Goal: Task Accomplishment & Management: Manage account settings

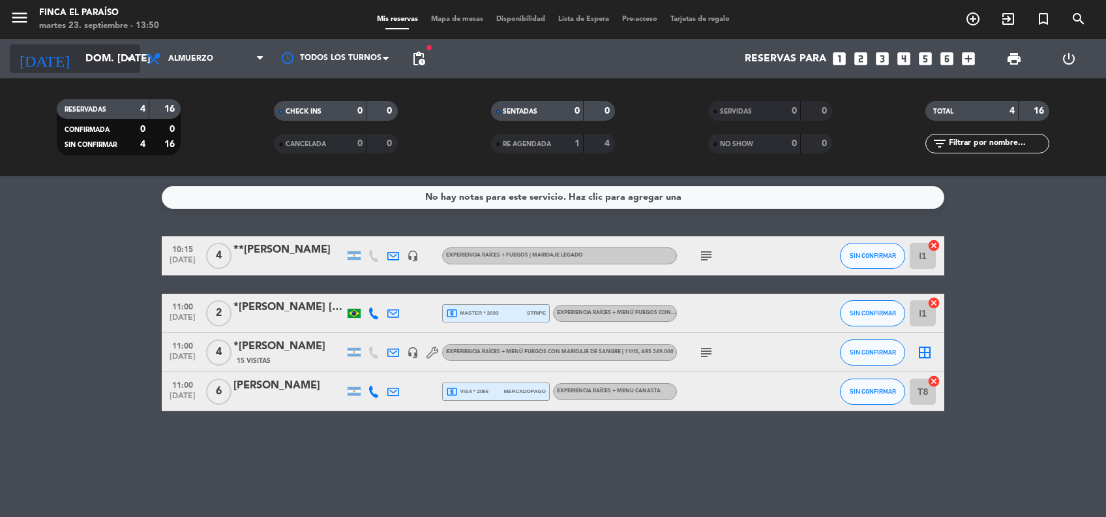
click at [81, 66] on input "dom. [DATE]" at bounding box center [148, 58] width 138 height 25
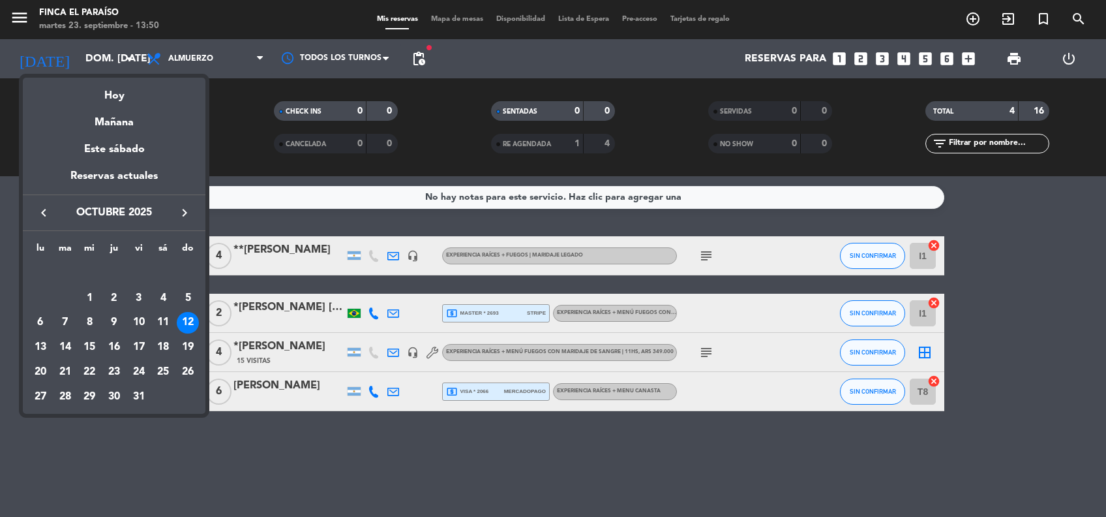
click at [185, 211] on icon "keyboard_arrow_right" at bounding box center [185, 213] width 16 height 16
click at [162, 376] on div "29" at bounding box center [163, 372] width 22 height 22
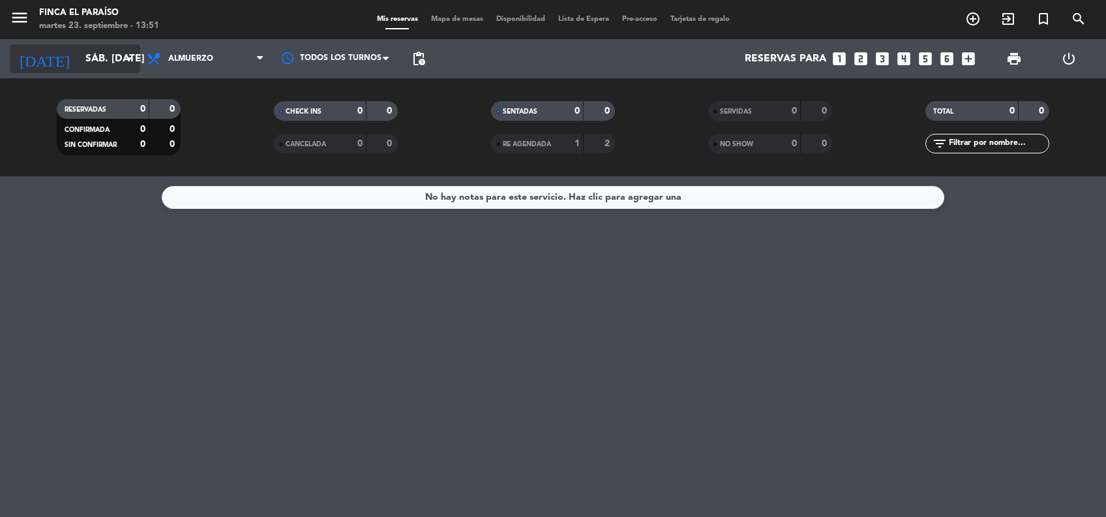
click at [79, 59] on input "sáb. [DATE]" at bounding box center [148, 58] width 138 height 25
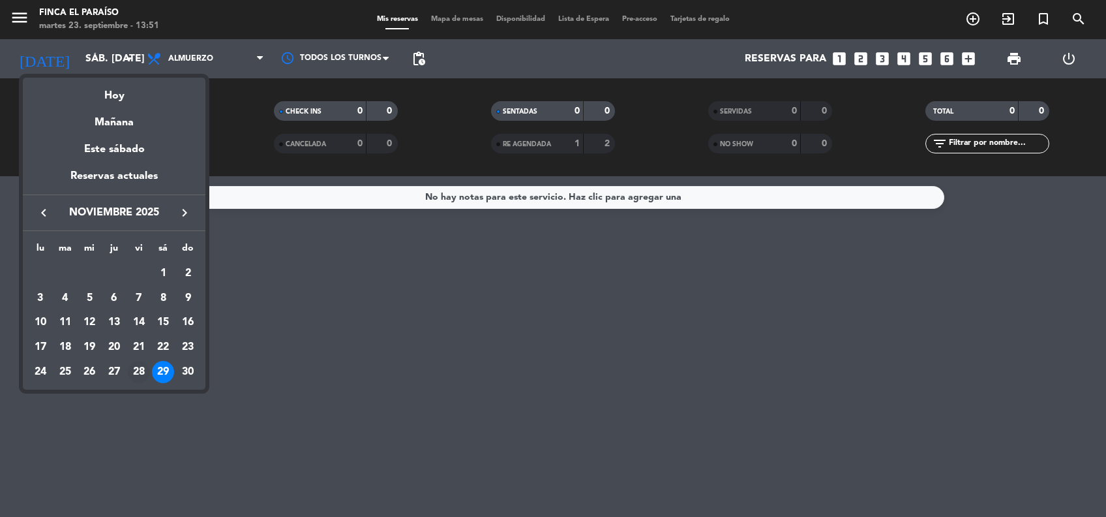
click at [140, 370] on div "28" at bounding box center [139, 372] width 22 height 22
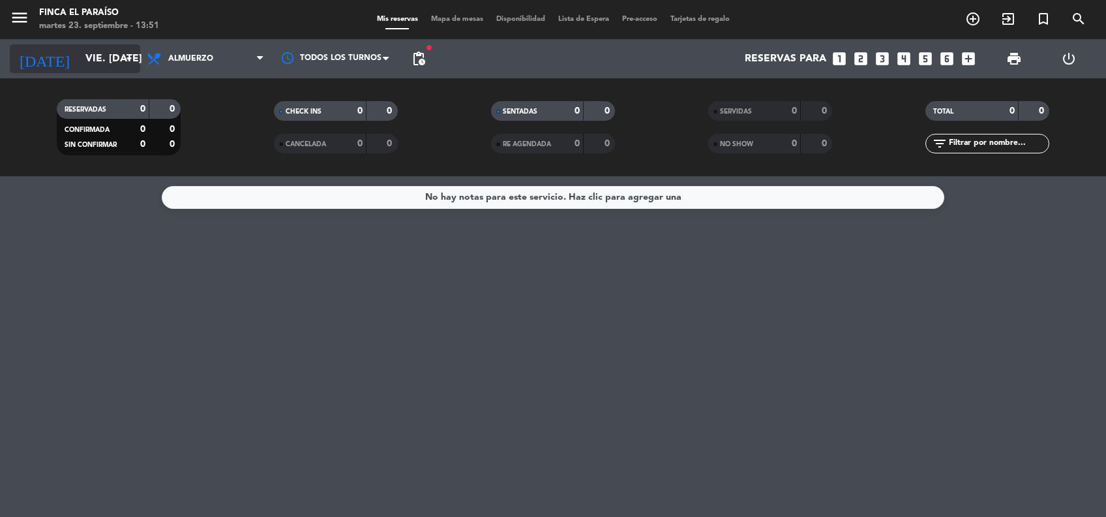
click at [80, 48] on input "vie. [DATE]" at bounding box center [148, 58] width 138 height 25
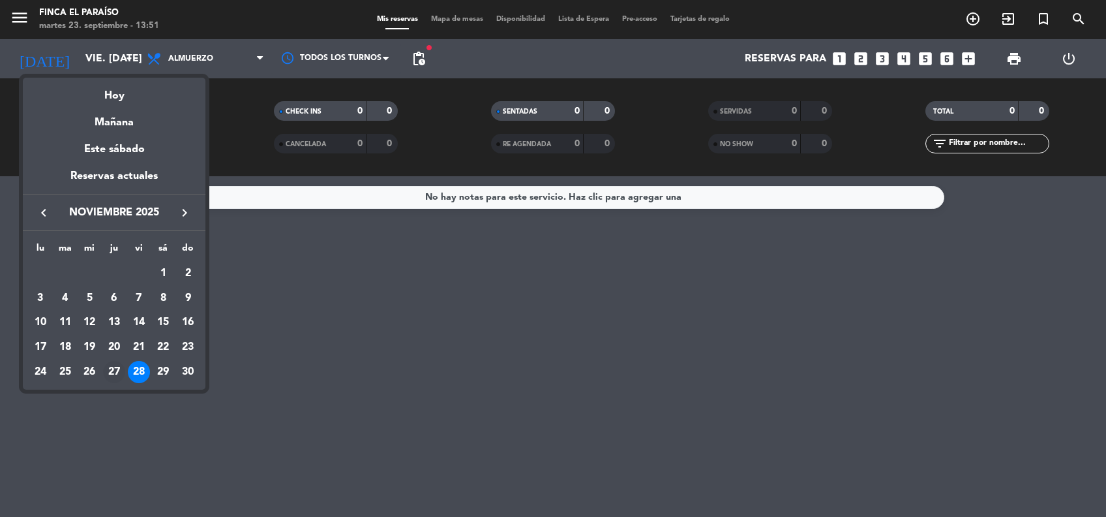
click at [111, 374] on div "27" at bounding box center [114, 372] width 22 height 22
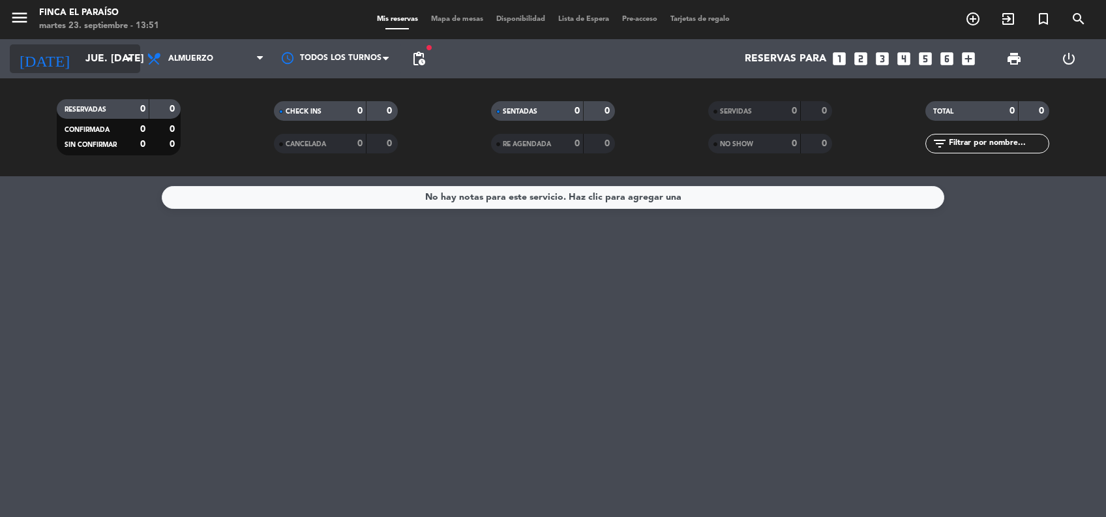
click at [95, 61] on input "jue. [DATE]" at bounding box center [148, 58] width 138 height 25
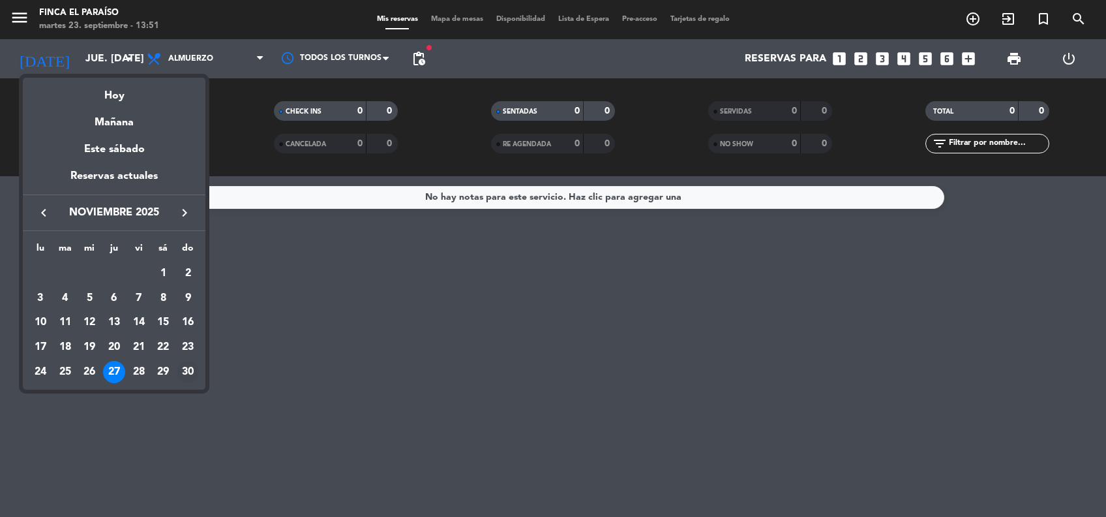
click at [183, 373] on div "30" at bounding box center [188, 372] width 22 height 22
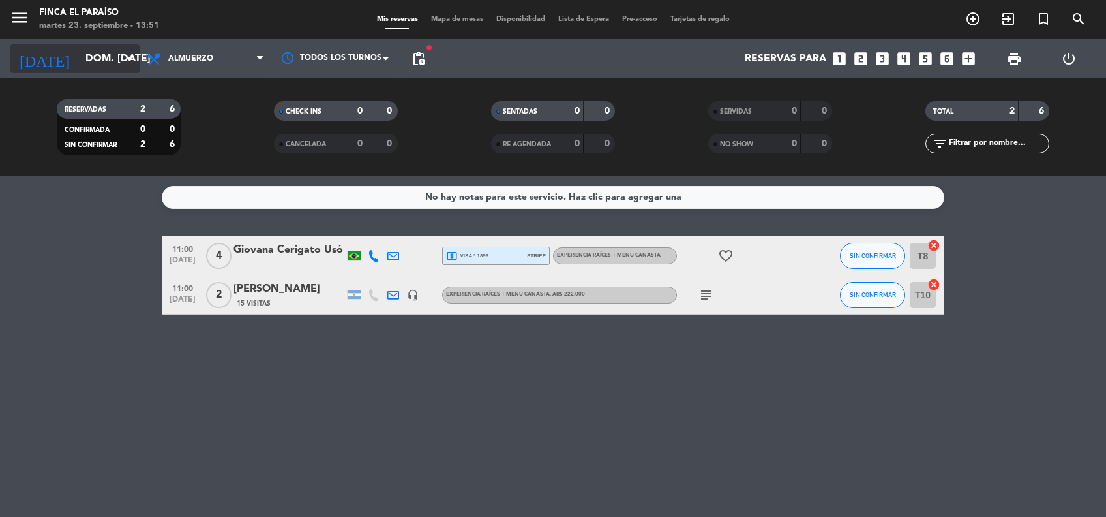
click at [98, 54] on input "dom. [DATE]" at bounding box center [148, 58] width 138 height 25
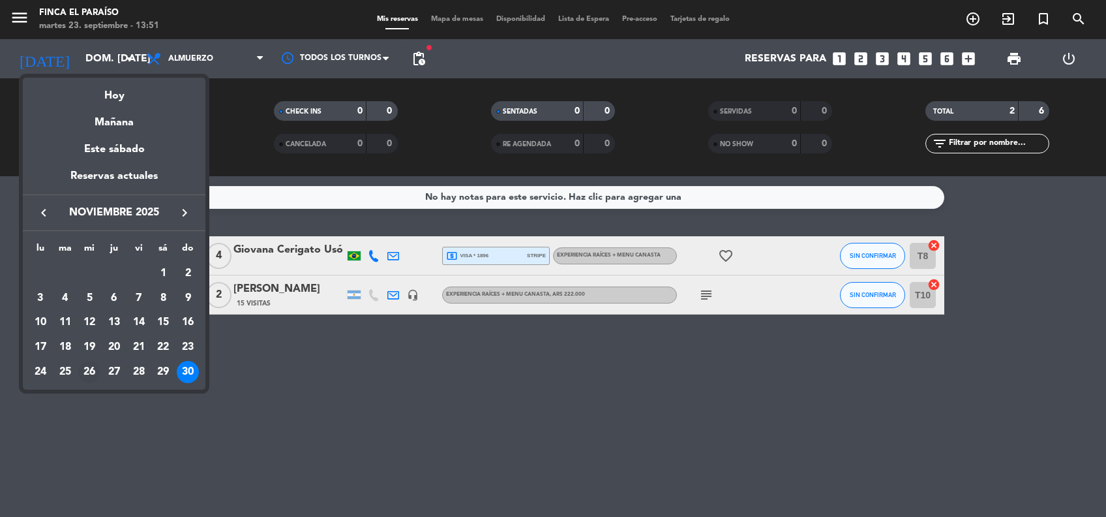
click at [89, 376] on div "26" at bounding box center [89, 372] width 22 height 22
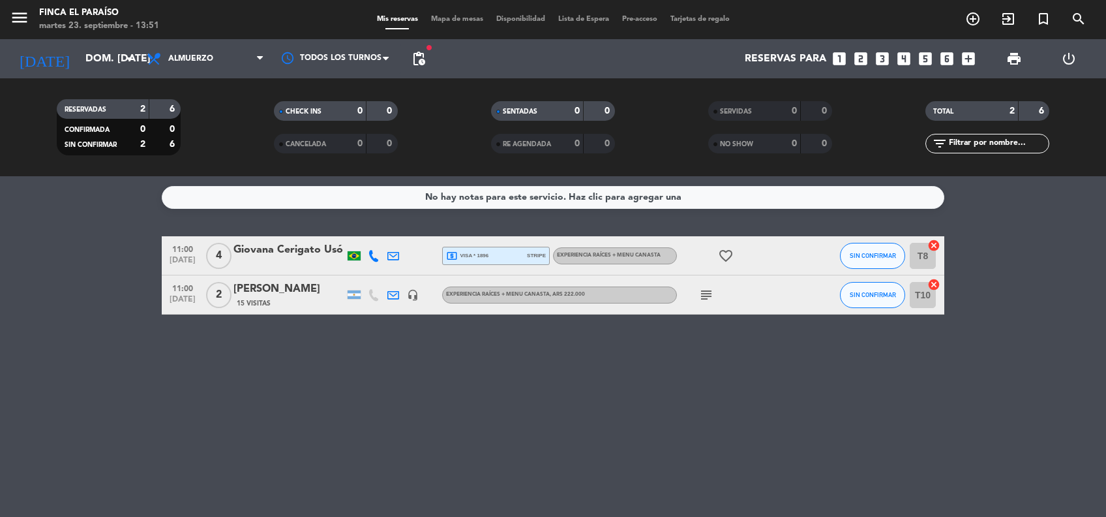
type input "mié. [DATE]"
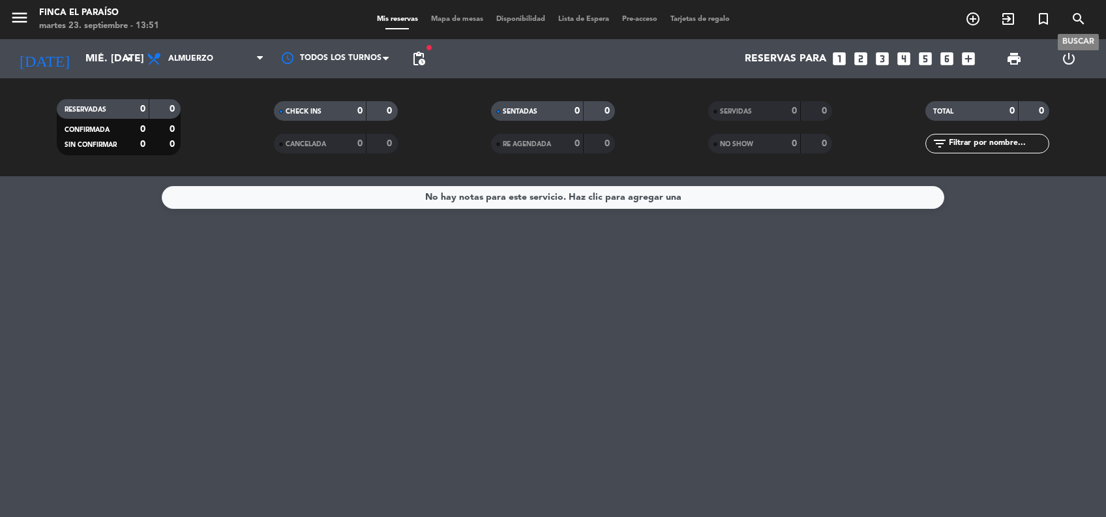
click at [1076, 21] on icon "search" at bounding box center [1079, 19] width 16 height 16
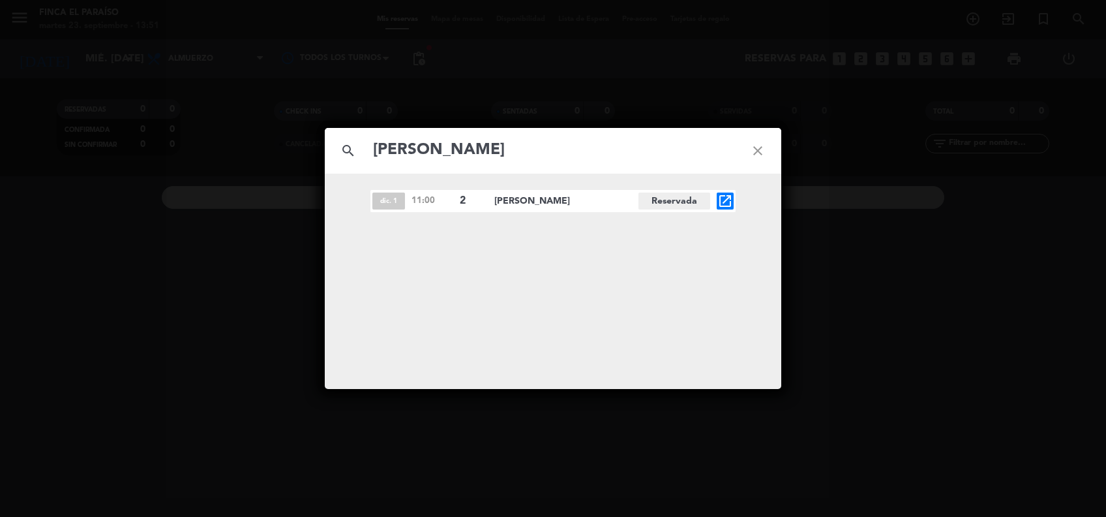
type input "[PERSON_NAME]"
click at [731, 198] on icon "open_in_new" at bounding box center [725, 201] width 16 height 16
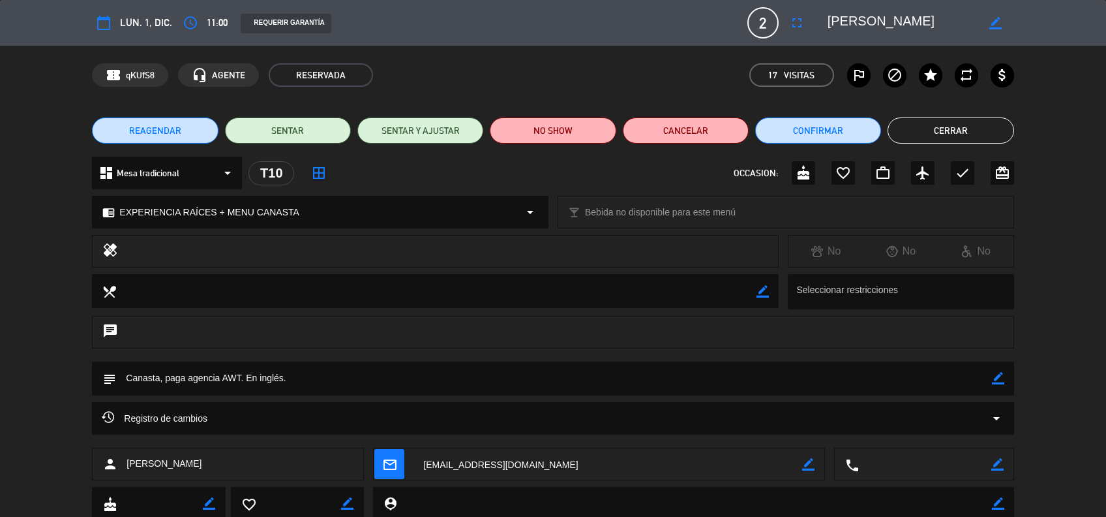
click at [172, 136] on span "REAGENDAR" at bounding box center [155, 131] width 52 height 14
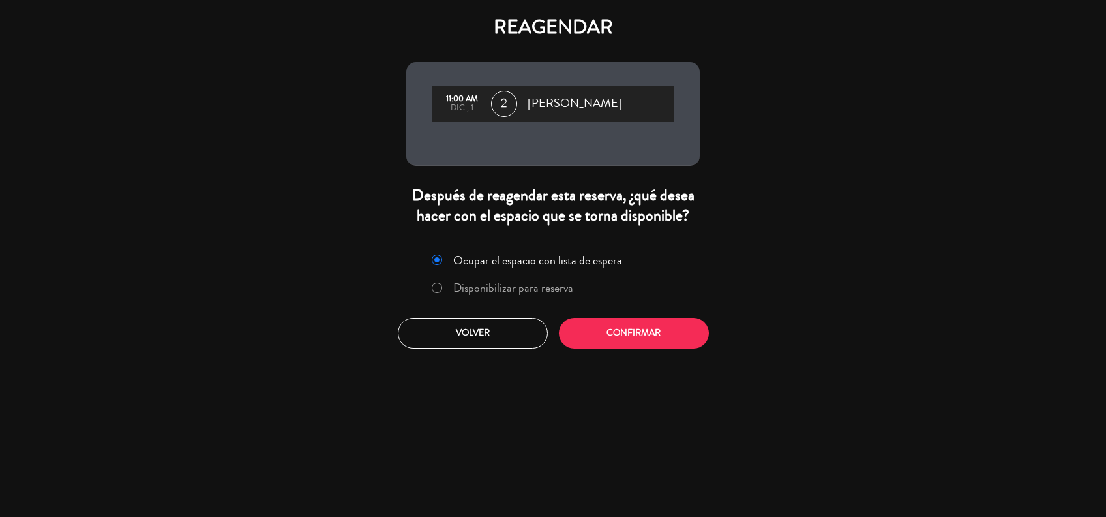
click at [576, 288] on label "Disponibilizar para reserva" at bounding box center [502, 288] width 155 height 23
click at [631, 329] on button "Confirmar" at bounding box center [634, 333] width 150 height 31
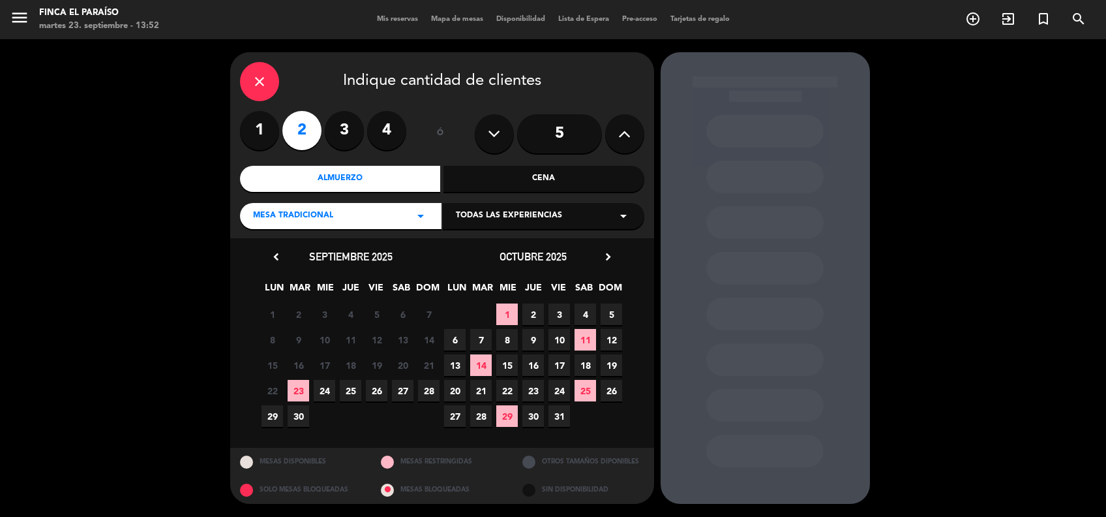
click at [603, 253] on icon "chevron_right" at bounding box center [608, 257] width 14 height 14
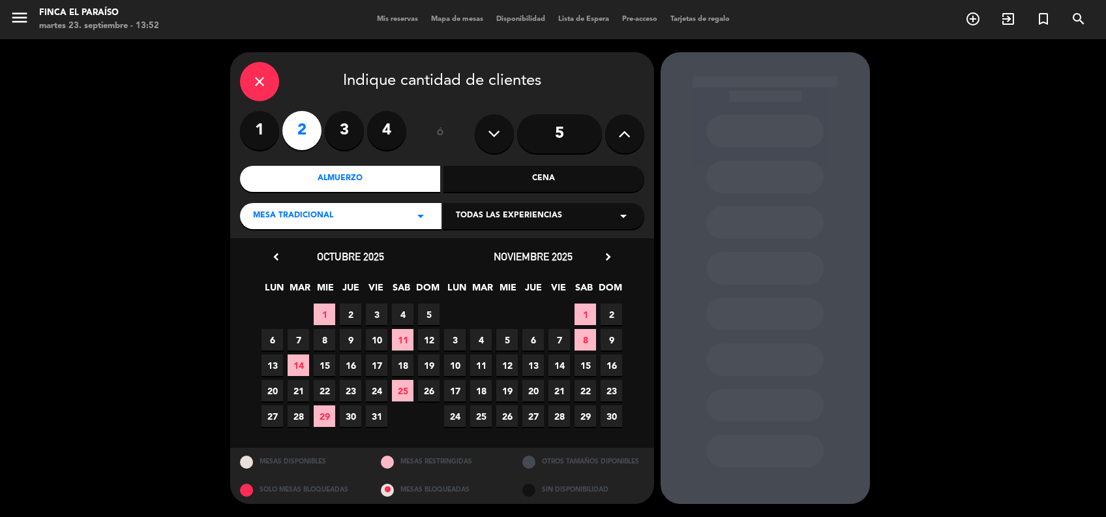
click at [611, 423] on span "30" at bounding box center [612, 416] width 22 height 22
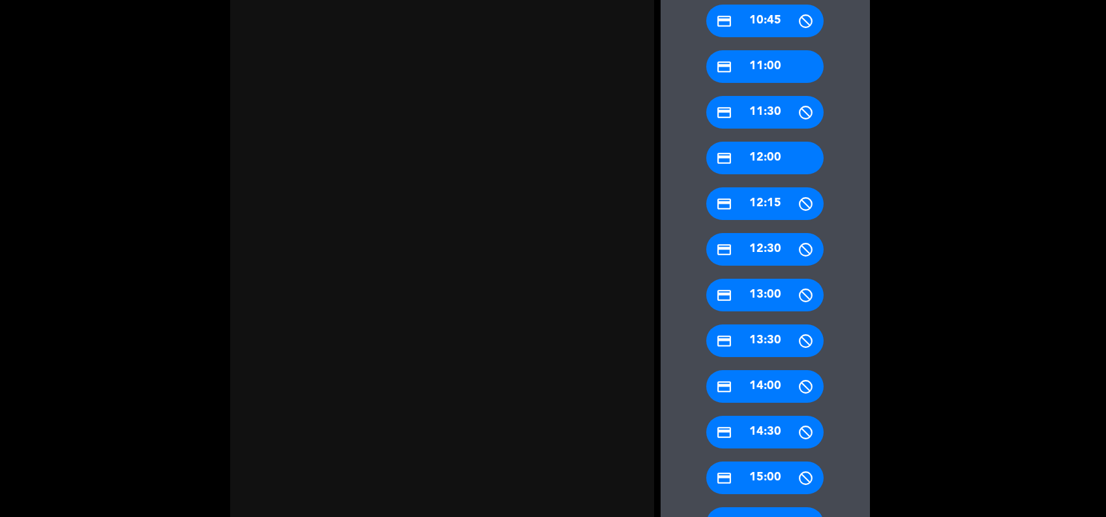
click at [774, 64] on div "credit_card 11:00" at bounding box center [764, 66] width 117 height 33
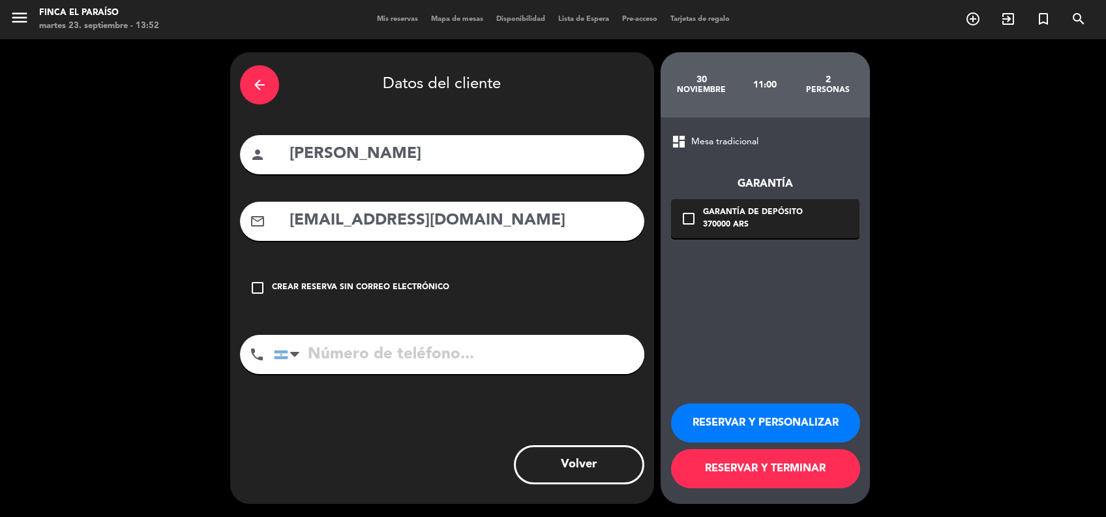
scroll to position [0, 0]
click at [828, 456] on button "RESERVAR Y TERMINAR" at bounding box center [765, 468] width 189 height 39
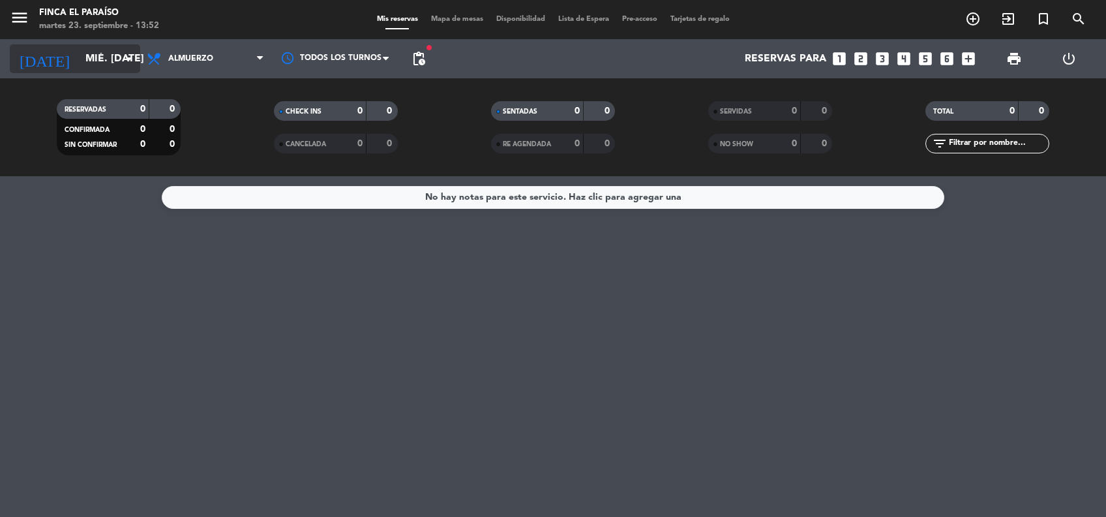
click at [79, 55] on input "mié. [DATE]" at bounding box center [148, 58] width 138 height 25
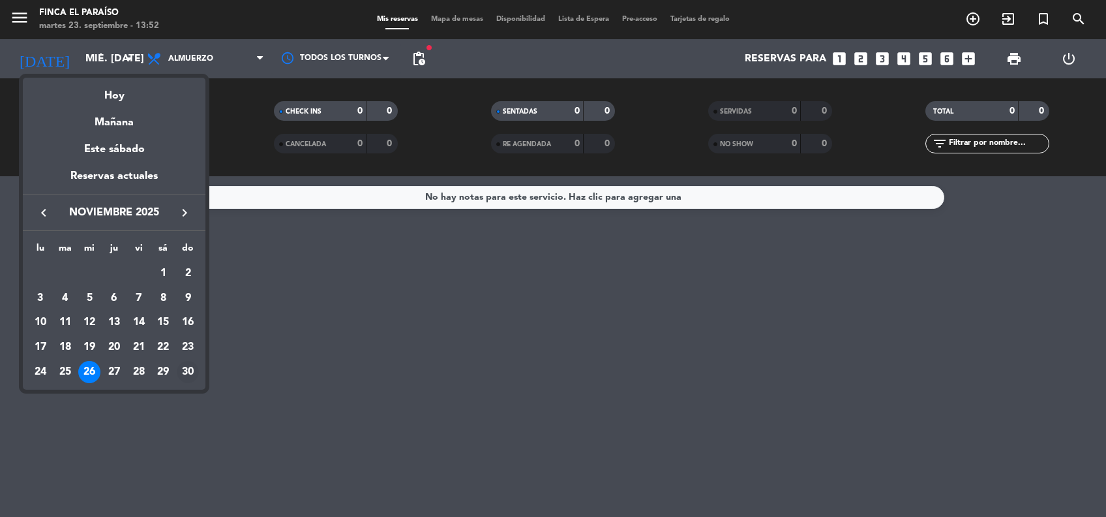
click at [195, 369] on div "30" at bounding box center [188, 372] width 22 height 22
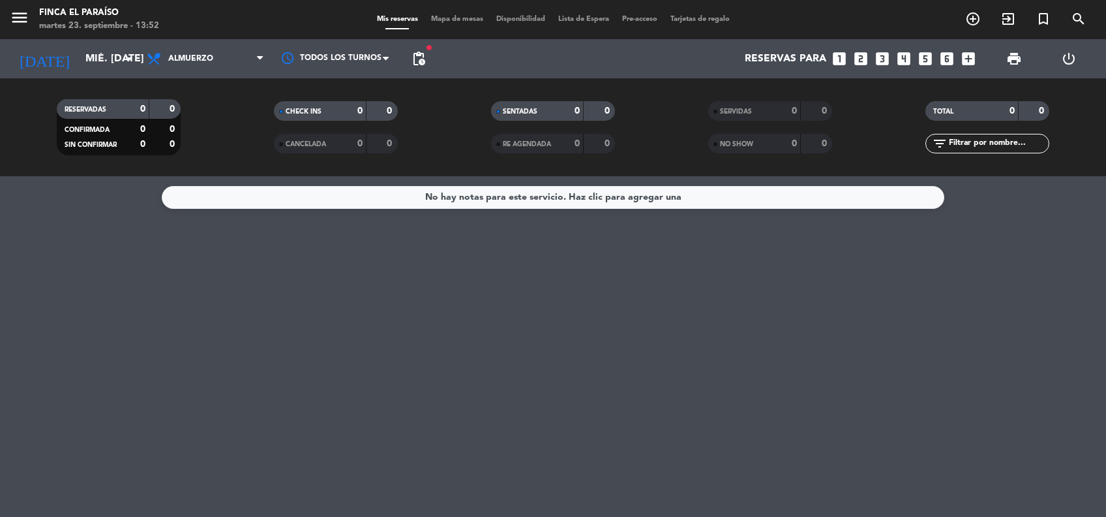
type input "dom. [DATE]"
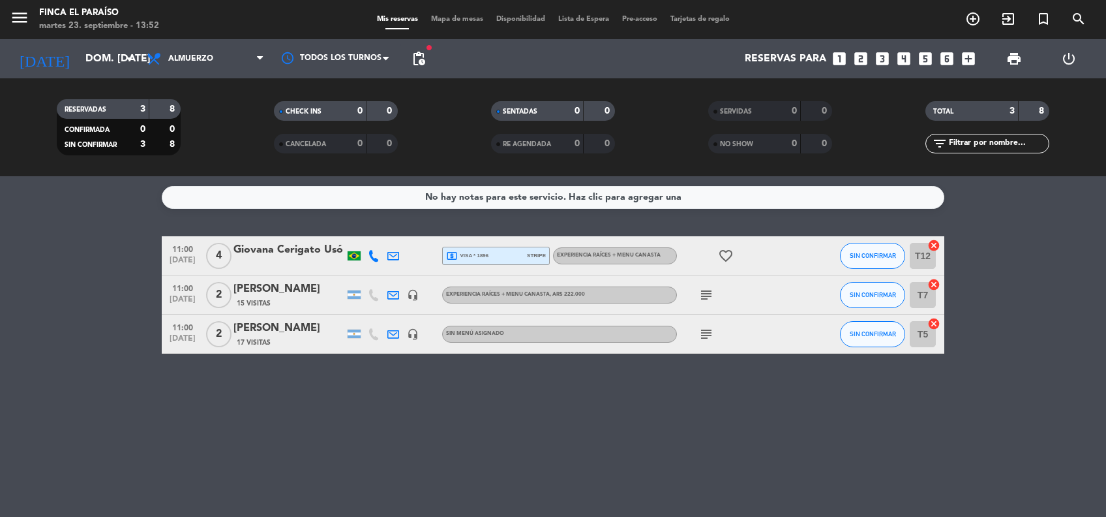
click at [706, 335] on icon "subject" at bounding box center [707, 334] width 16 height 16
click at [275, 328] on div "[PERSON_NAME]" at bounding box center [289, 328] width 111 height 17
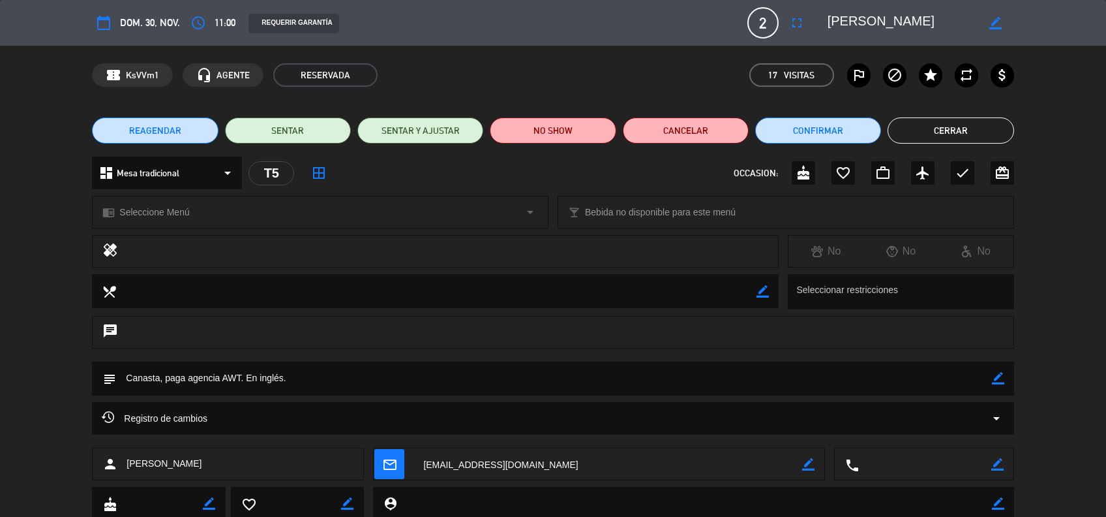
click at [998, 466] on icon "border_color" at bounding box center [997, 464] width 12 height 12
type textarea "+1234567899"
click at [997, 465] on icon at bounding box center [997, 464] width 12 height 12
click at [136, 205] on span "Seleccione Menú" at bounding box center [154, 212] width 70 height 15
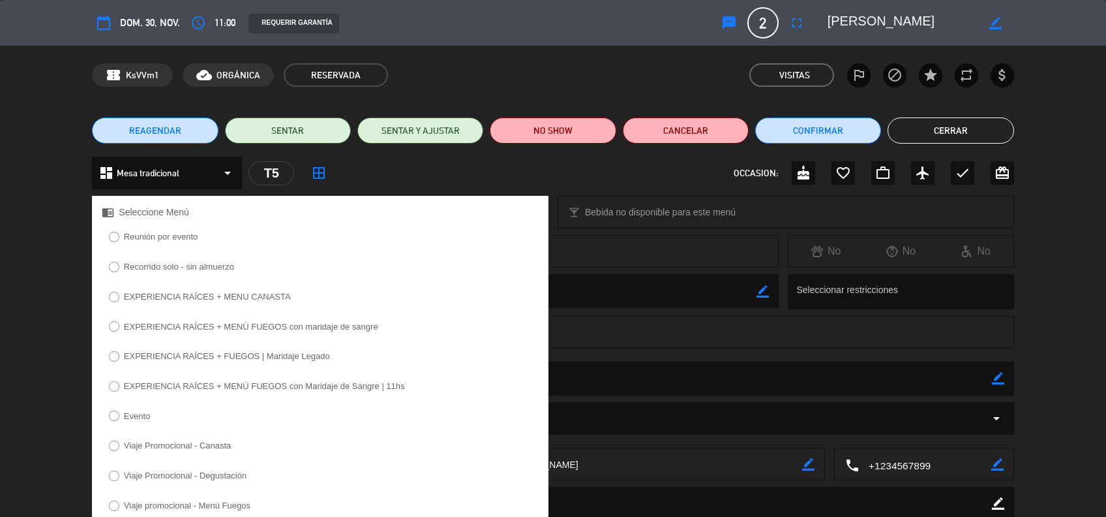
click at [250, 288] on label "EXPERIENCIA RAÍCES + MENU CANASTA" at bounding box center [200, 298] width 196 height 21
select select
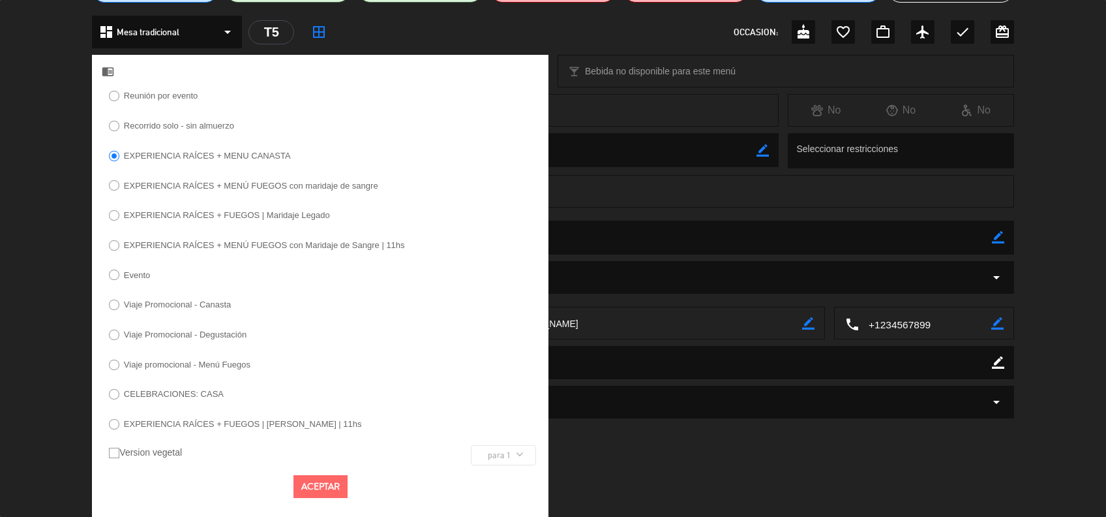
click at [310, 480] on button "Aceptar" at bounding box center [321, 486] width 54 height 23
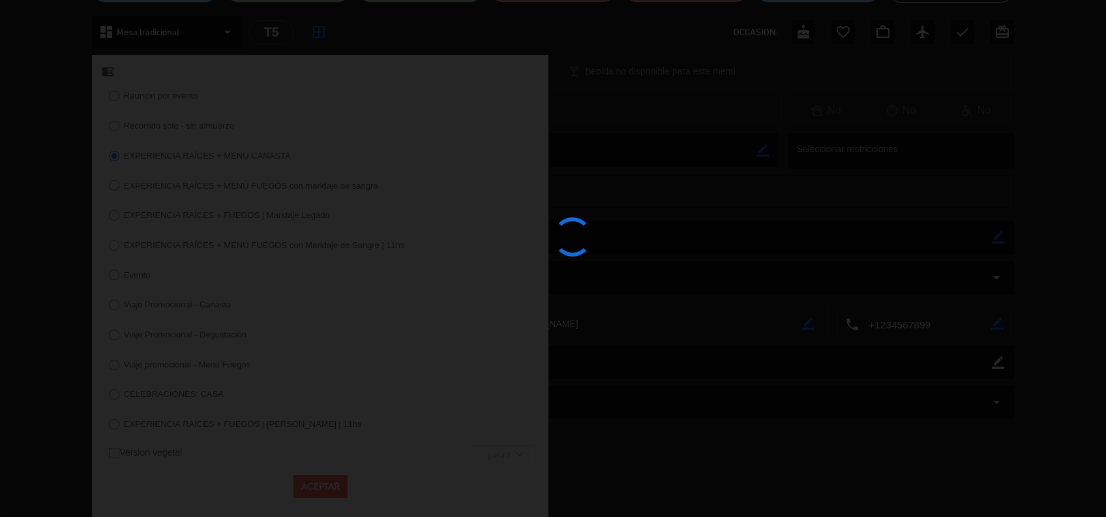
scroll to position [82, 0]
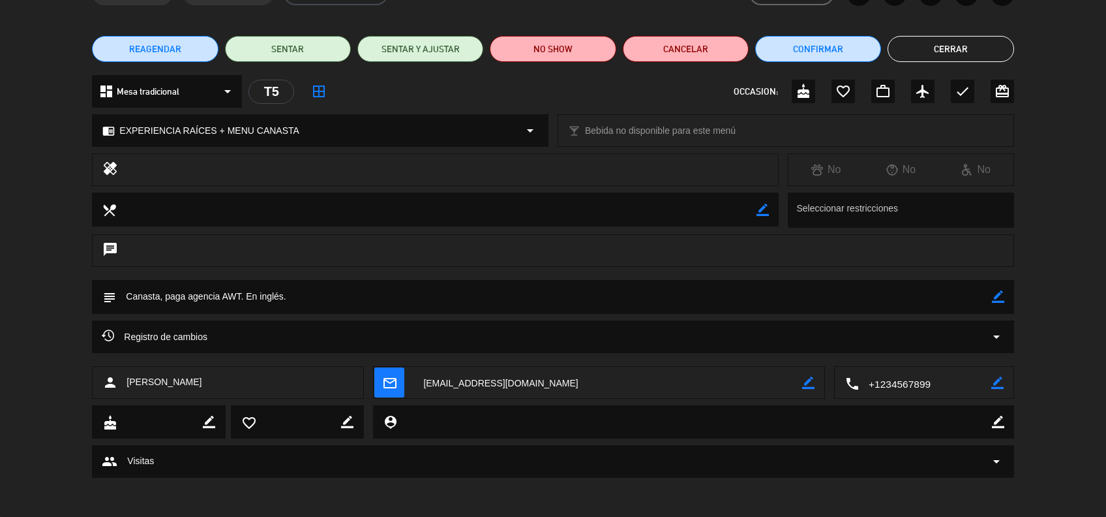
click at [973, 41] on button "Cerrar" at bounding box center [951, 49] width 126 height 26
